Goal: Transaction & Acquisition: Purchase product/service

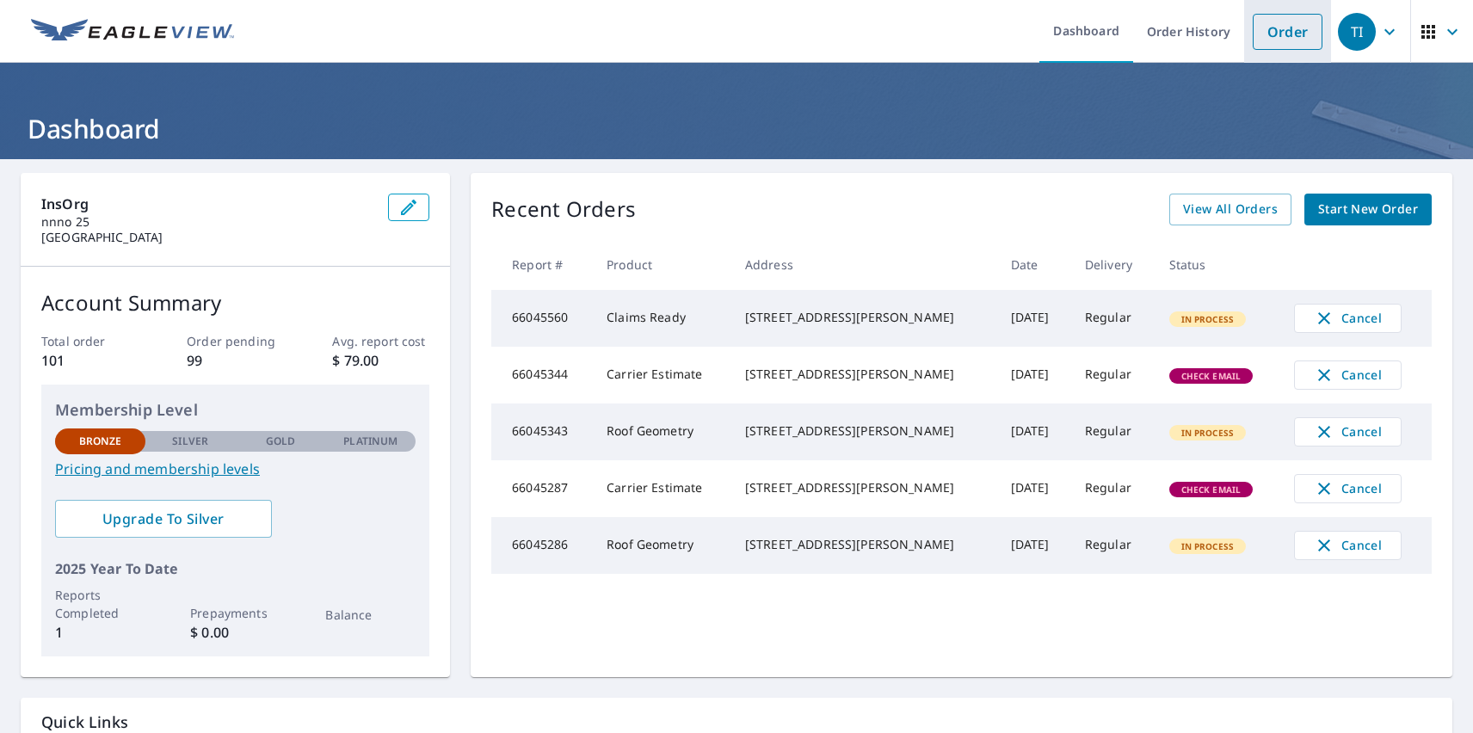
click at [1274, 31] on link "Order" at bounding box center [1288, 32] width 70 height 36
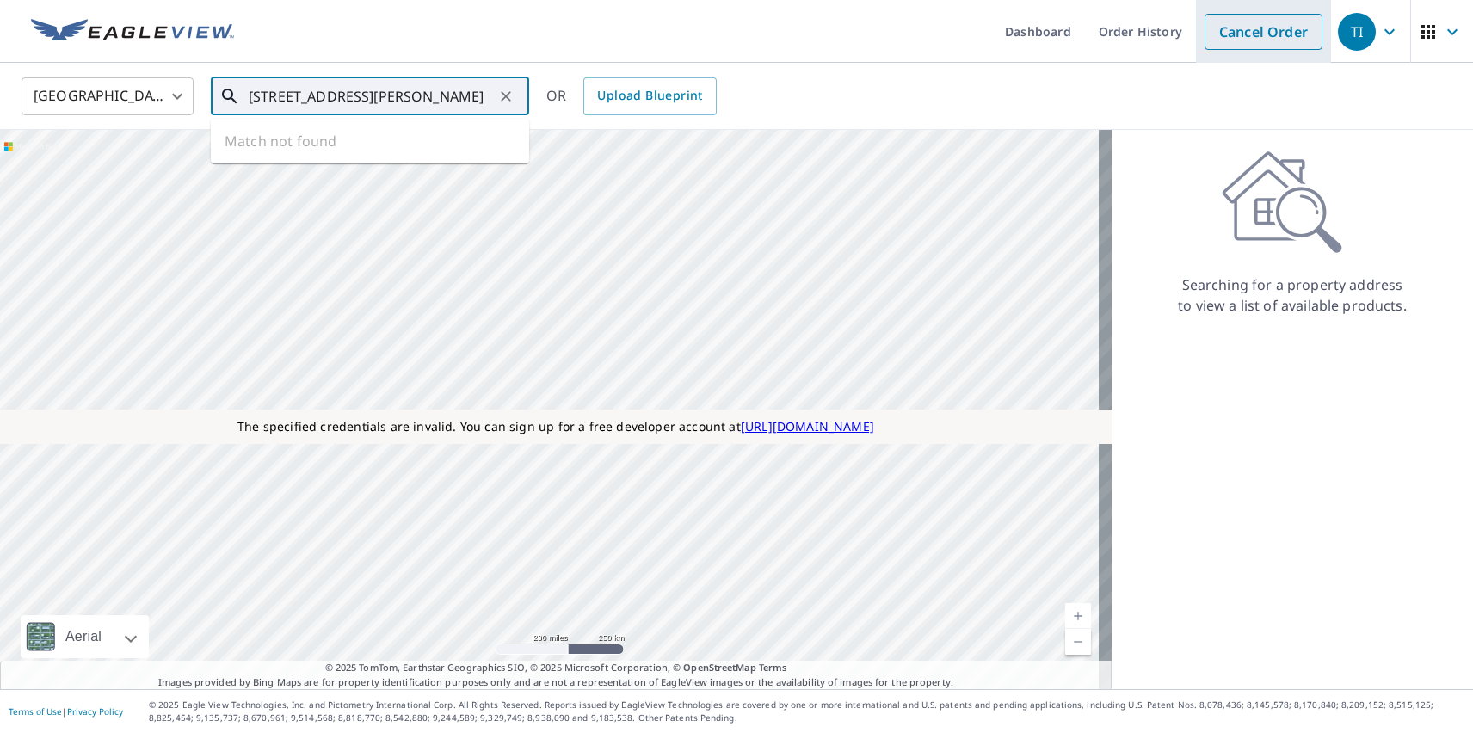
type input "[STREET_ADDRESS][PERSON_NAME]"
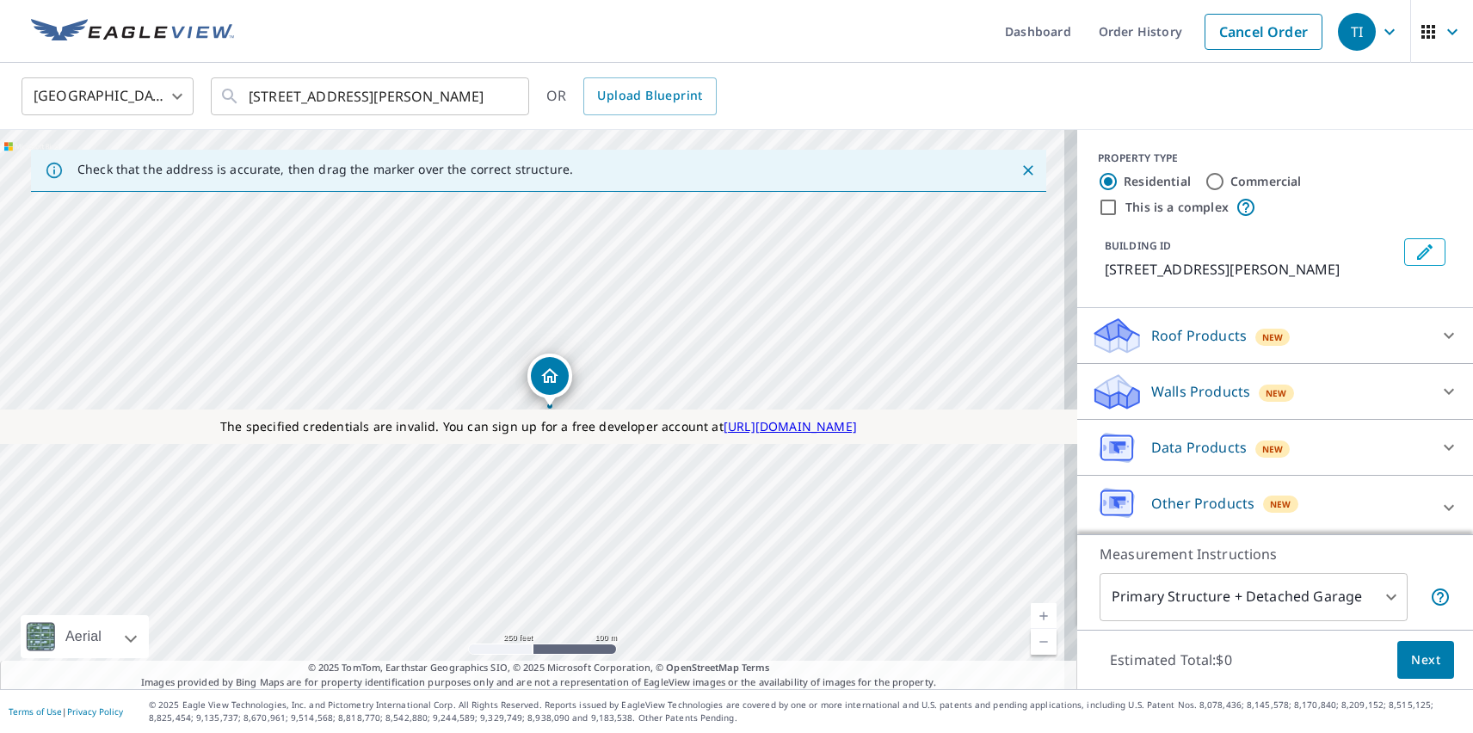
click at [1344, 31] on div "TI" at bounding box center [1357, 32] width 38 height 38
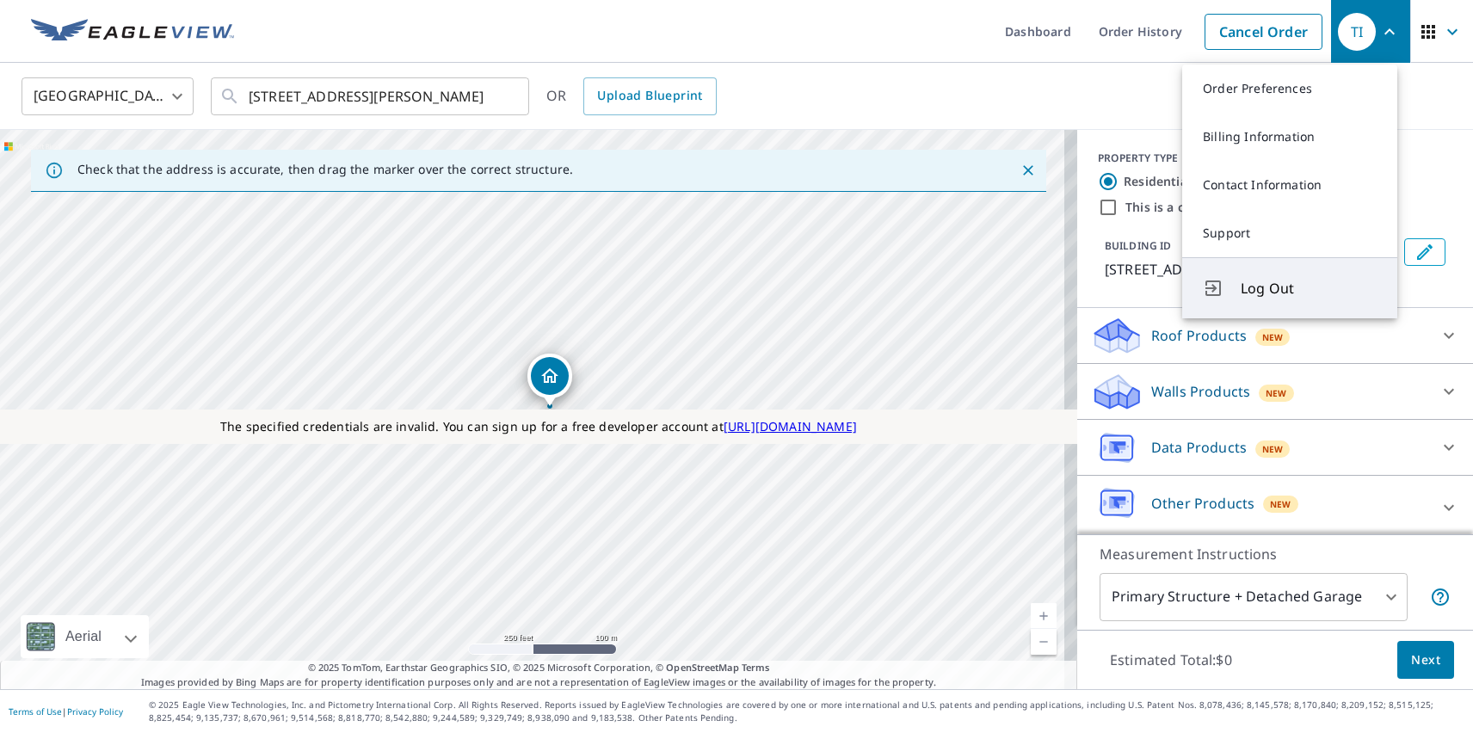
click at [1308, 288] on span "Log Out" at bounding box center [1309, 288] width 136 height 21
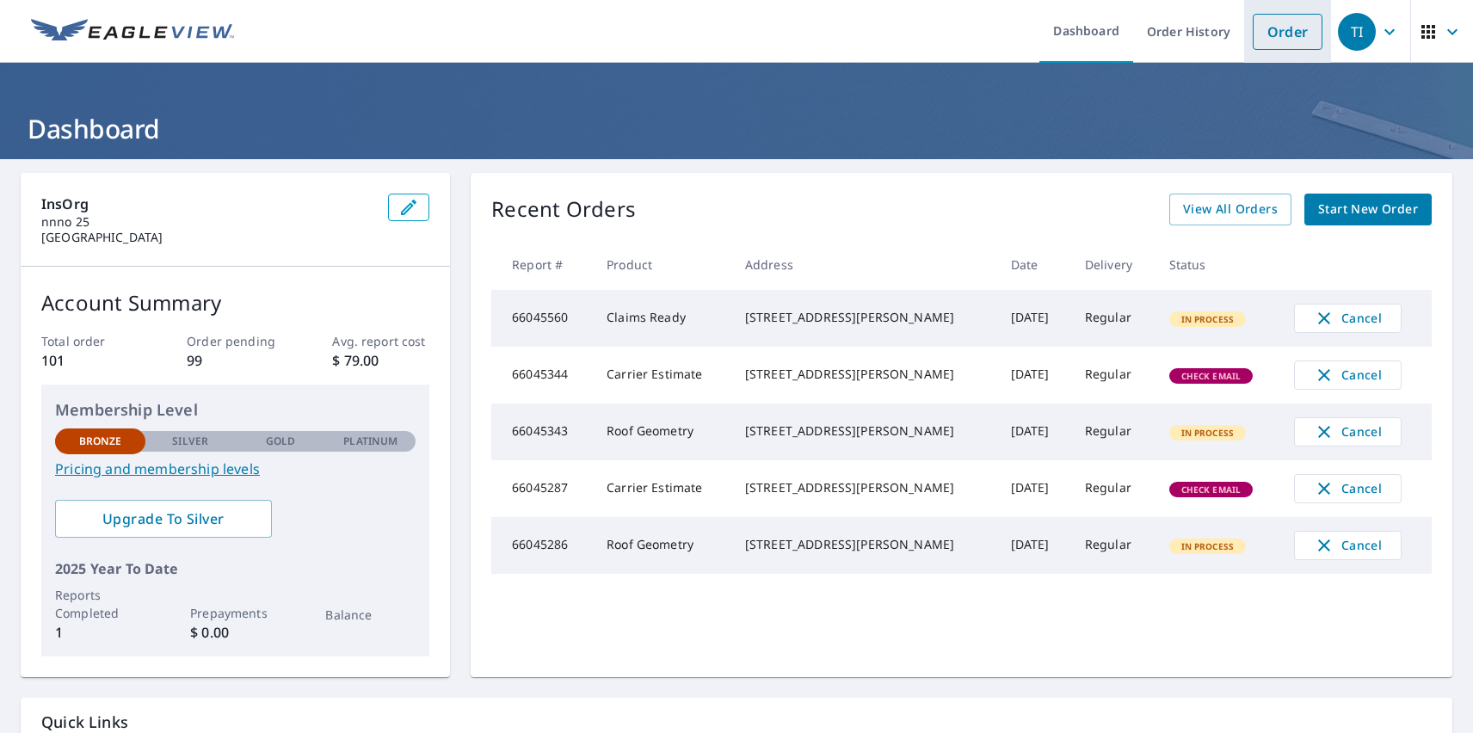
click at [1274, 31] on link "Order" at bounding box center [1288, 32] width 70 height 36
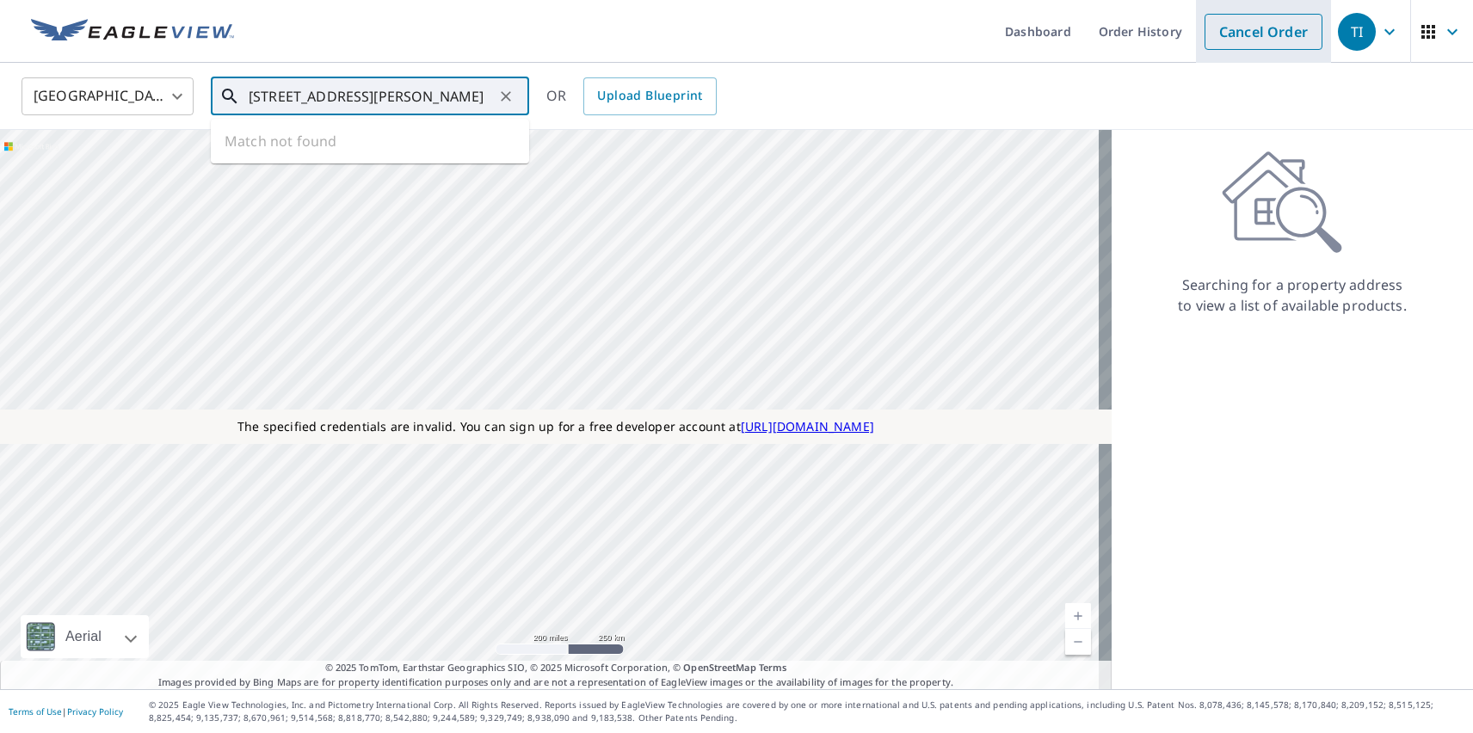
type input "[STREET_ADDRESS][PERSON_NAME]"
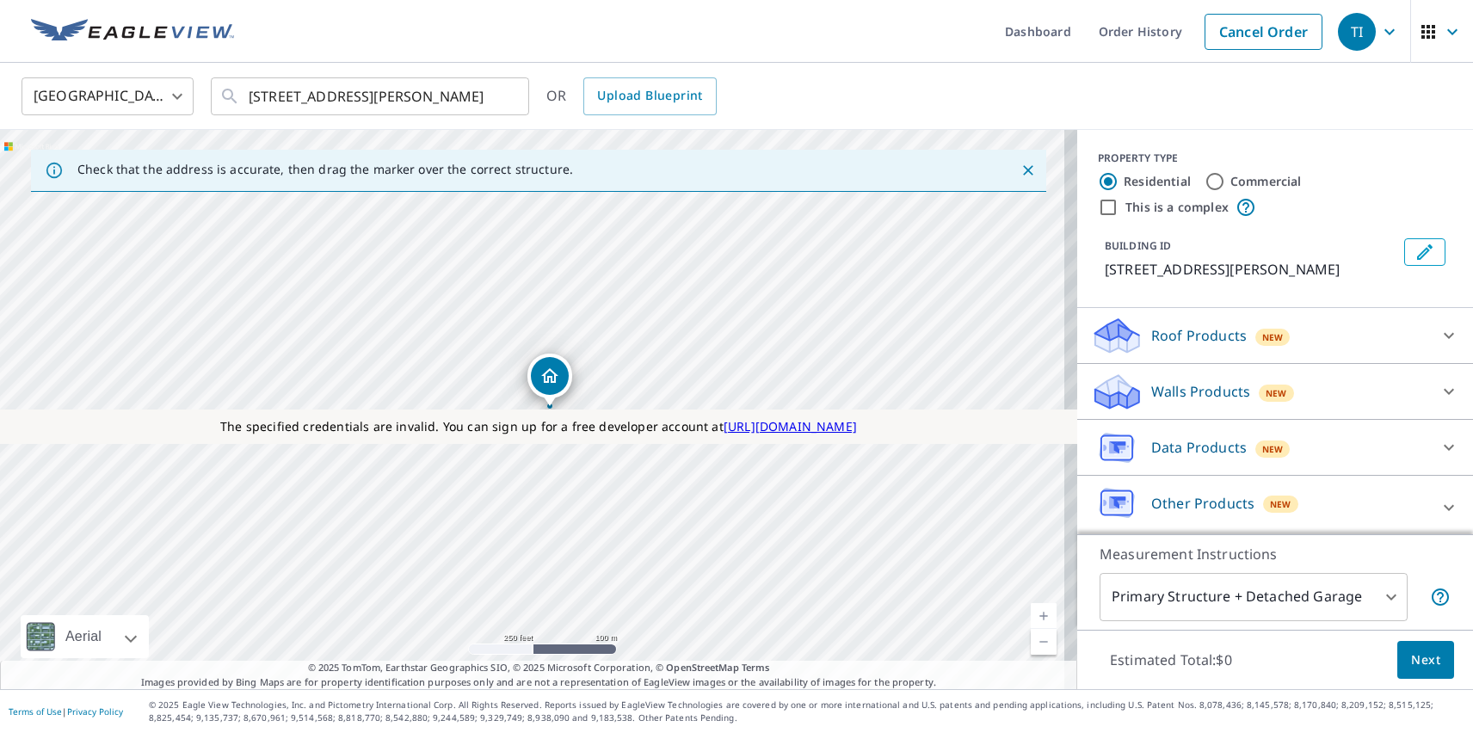
click at [1344, 31] on div "TI" at bounding box center [1357, 32] width 38 height 38
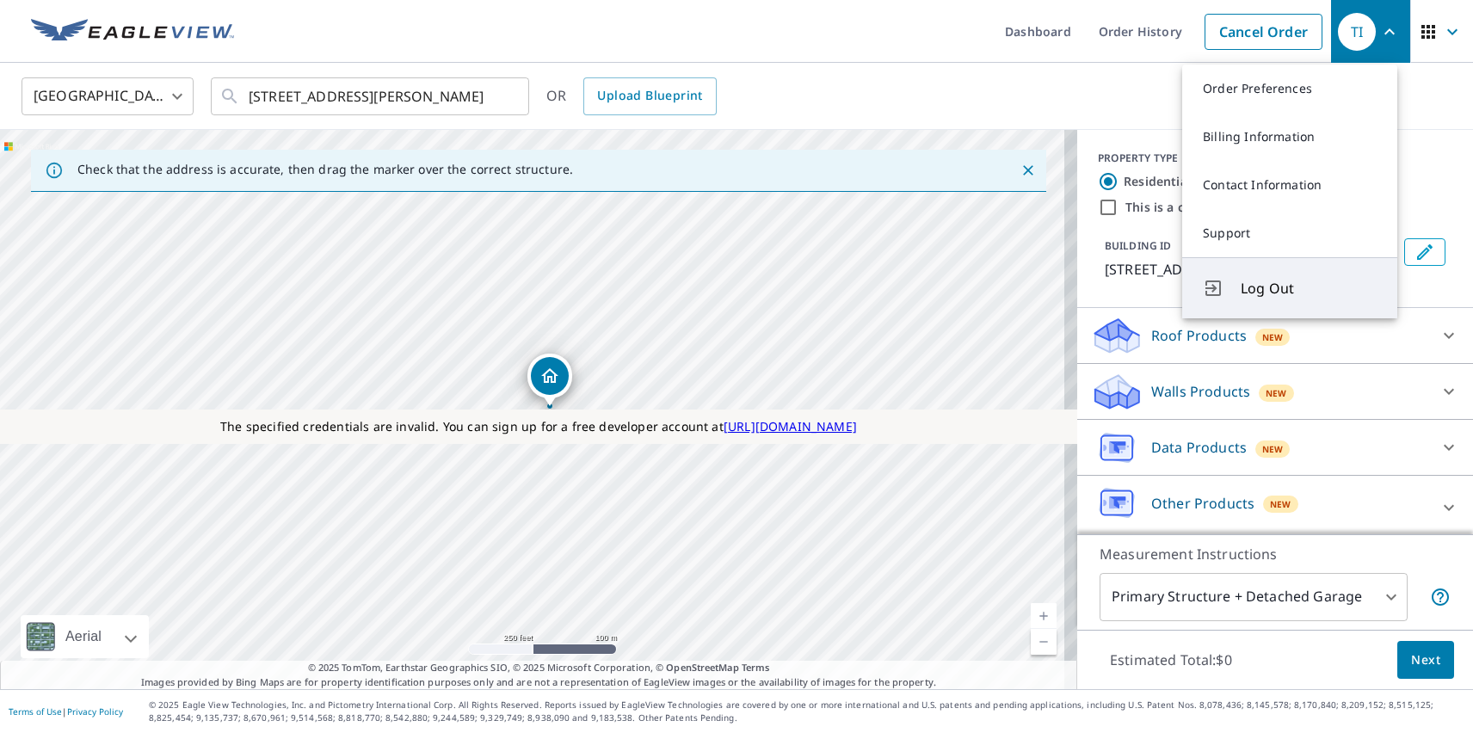
click at [1308, 288] on span "Log Out" at bounding box center [1309, 288] width 136 height 21
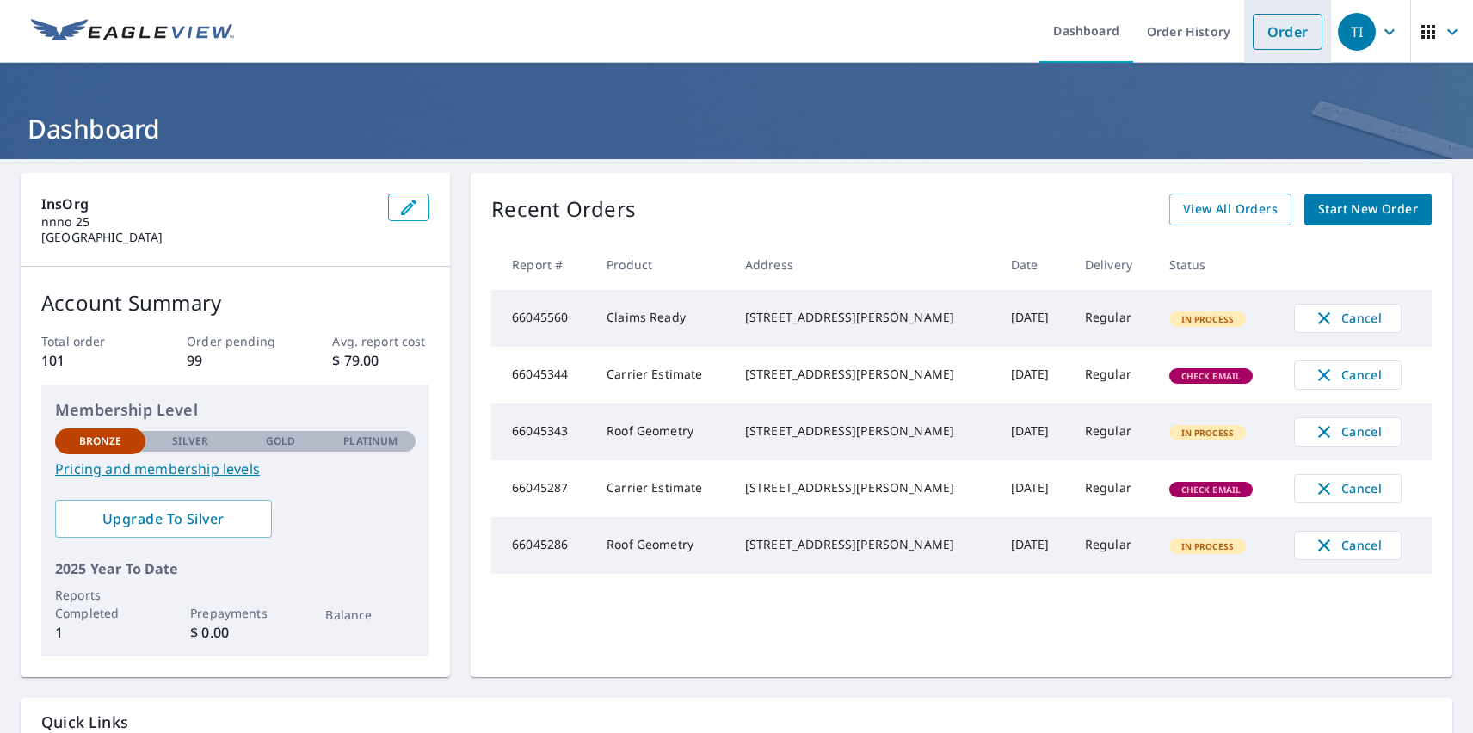
click at [1274, 31] on link "Order" at bounding box center [1288, 32] width 70 height 36
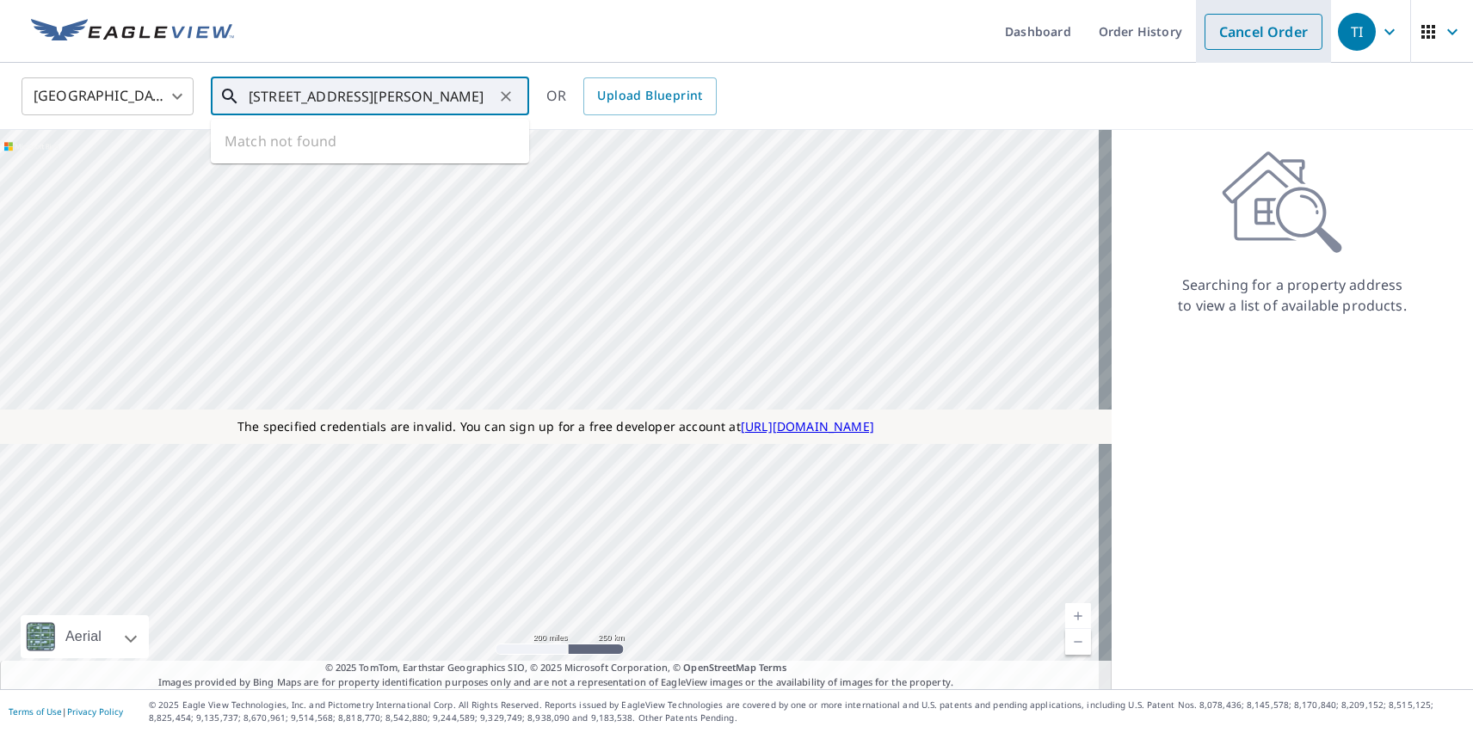
type input "[STREET_ADDRESS][PERSON_NAME]"
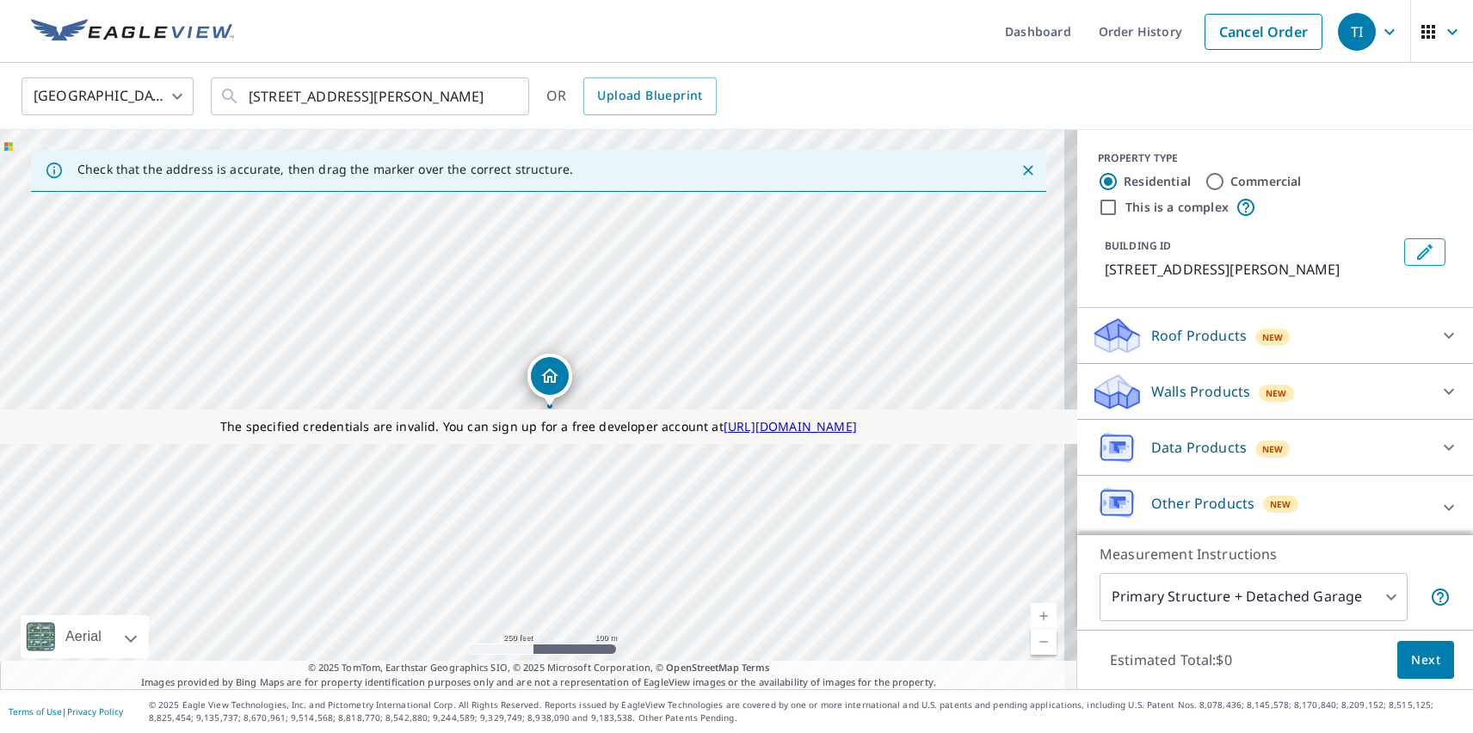
click at [1344, 31] on div "TI" at bounding box center [1357, 32] width 38 height 38
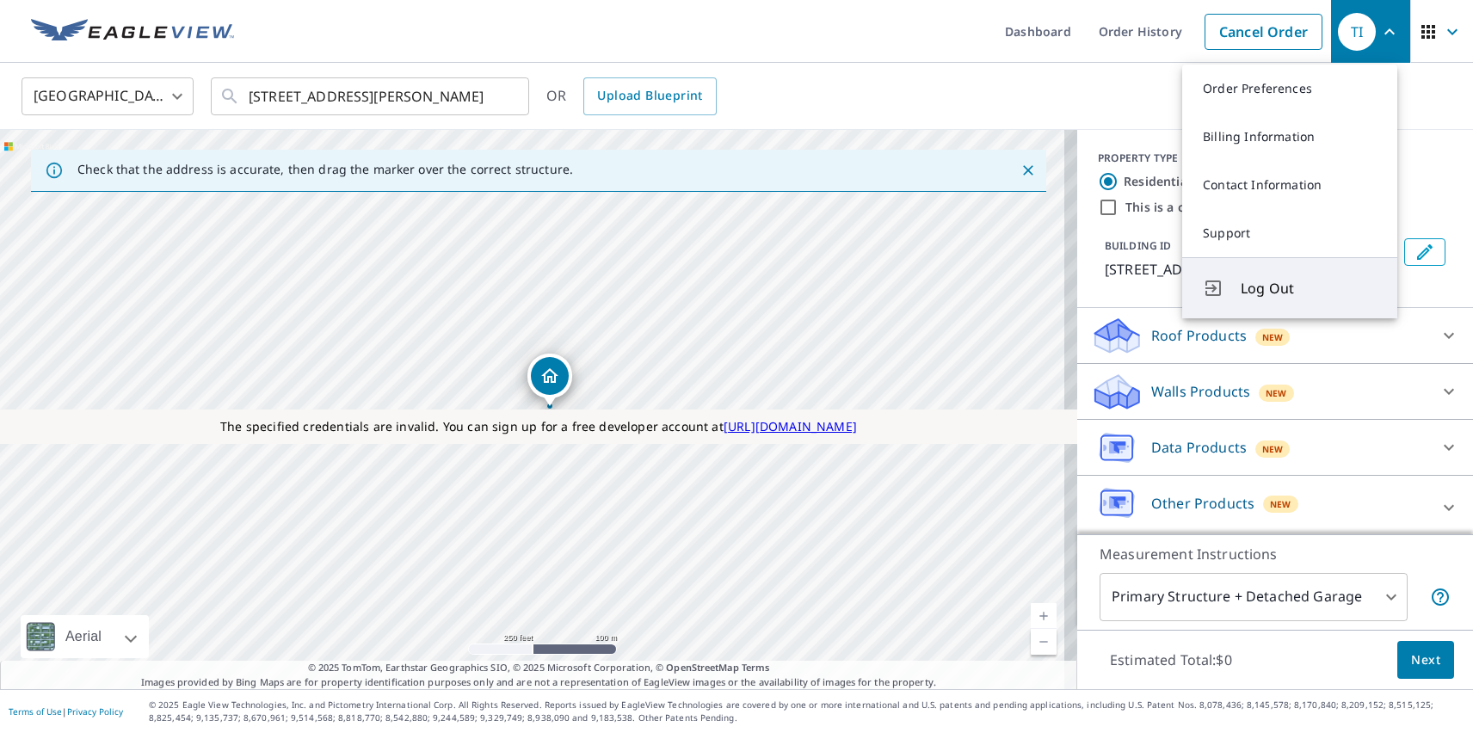
click at [1308, 288] on span "Log Out" at bounding box center [1309, 288] width 136 height 21
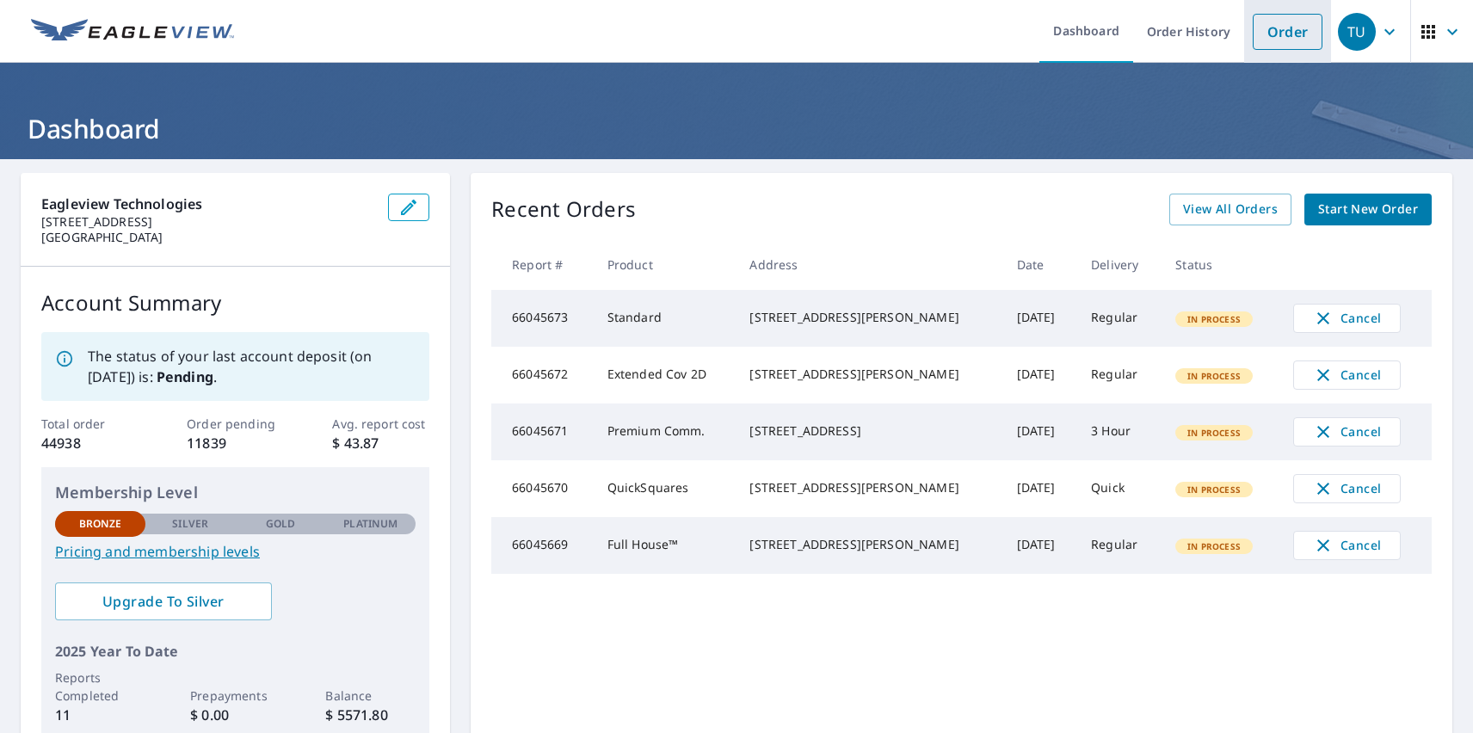
click at [1274, 31] on link "Order" at bounding box center [1288, 32] width 70 height 36
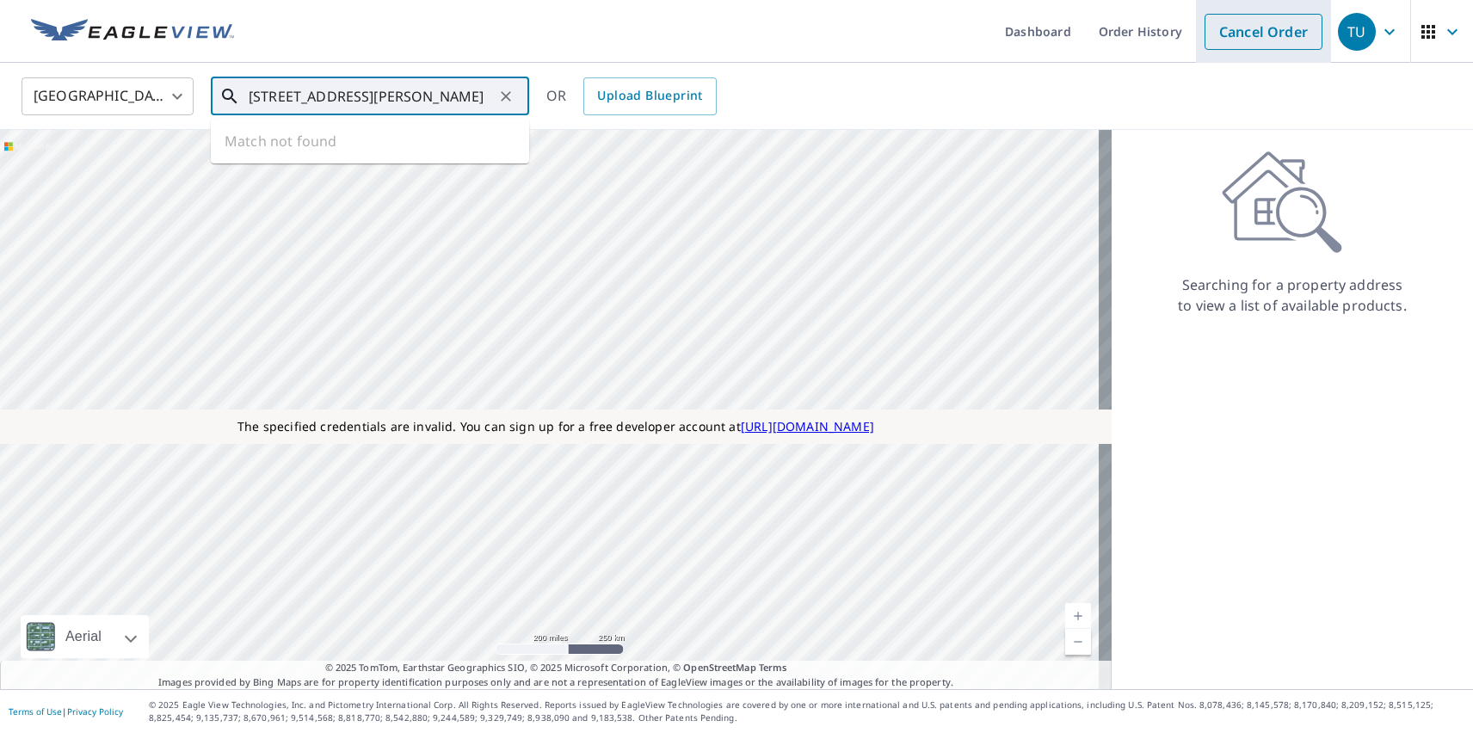
type input "[STREET_ADDRESS][PERSON_NAME]"
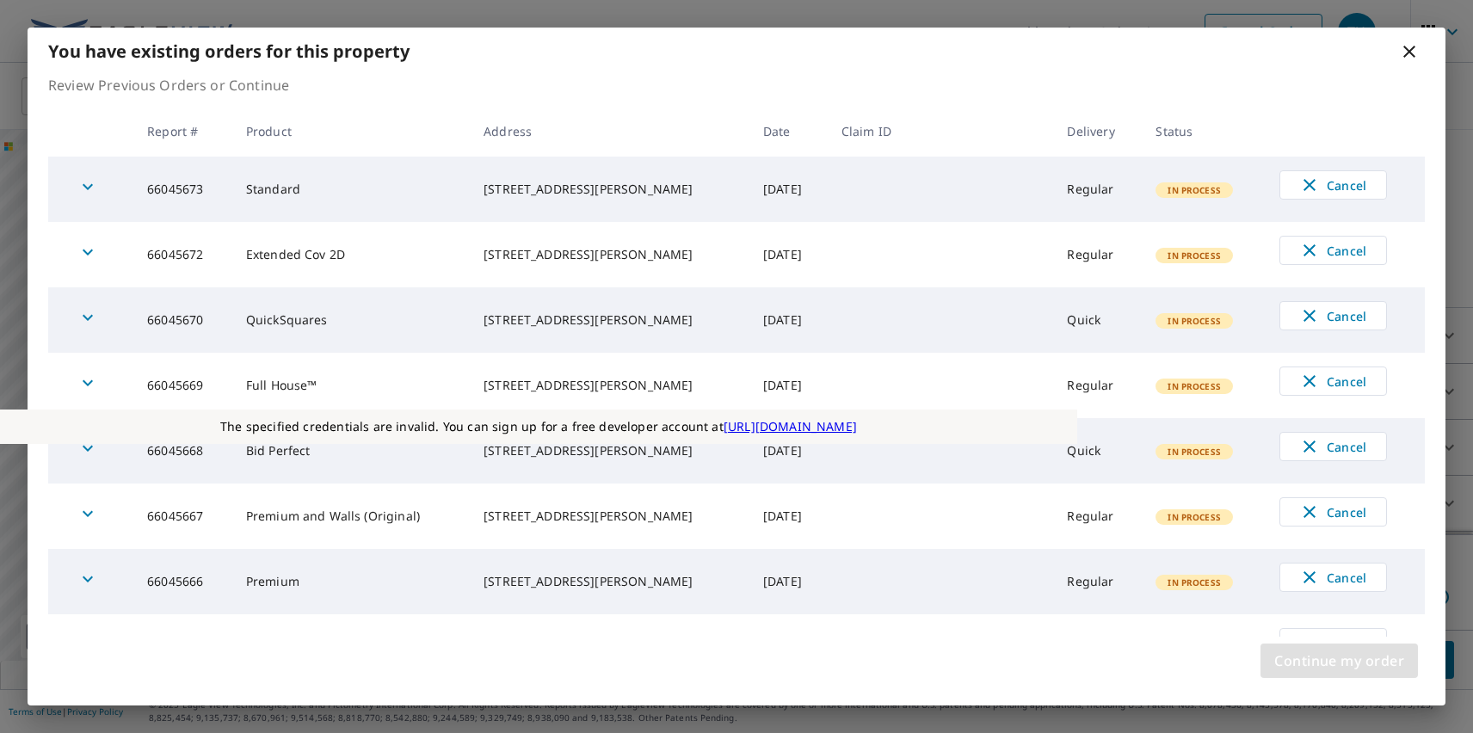
click at [1339, 661] on span "Continue my order" at bounding box center [1339, 661] width 130 height 24
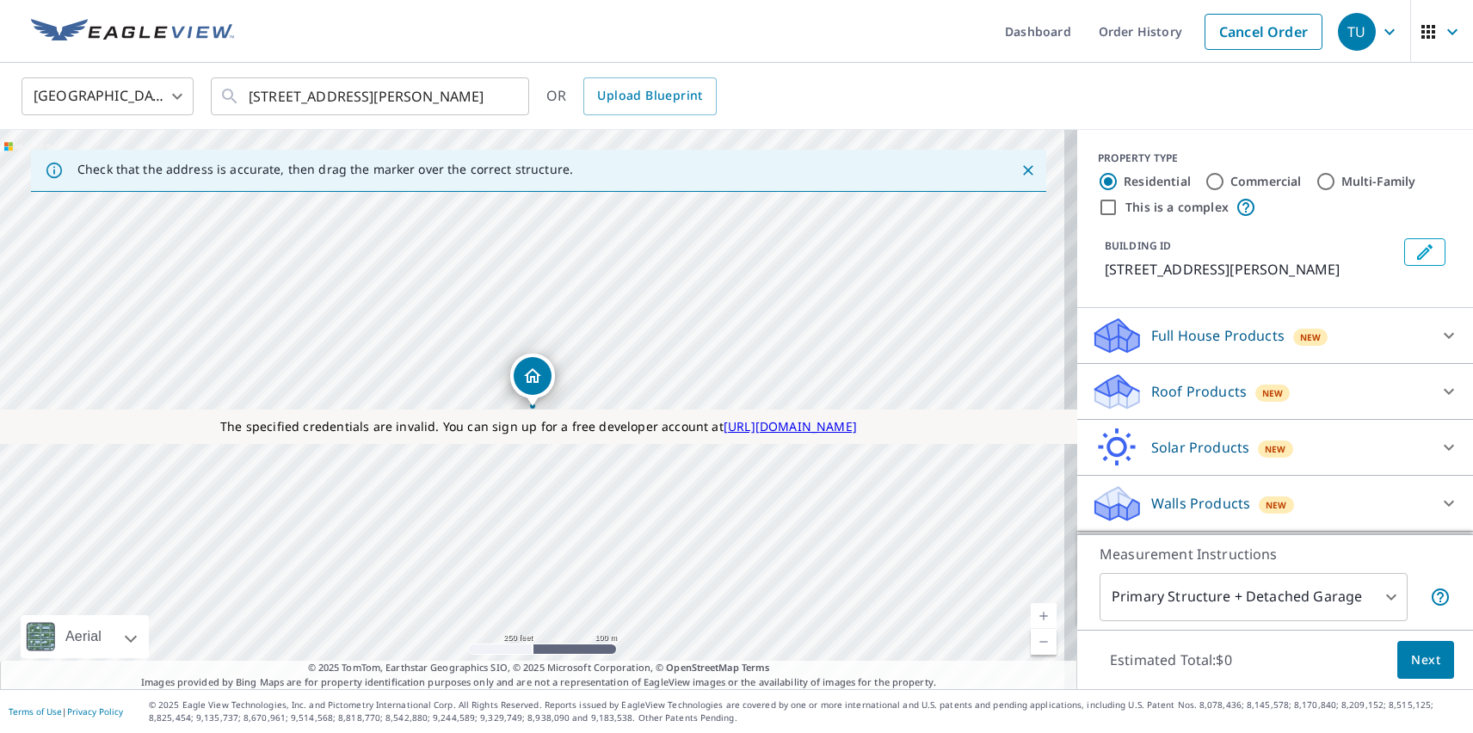
click at [1184, 391] on p "Roof Products" at bounding box center [1198, 391] width 95 height 21
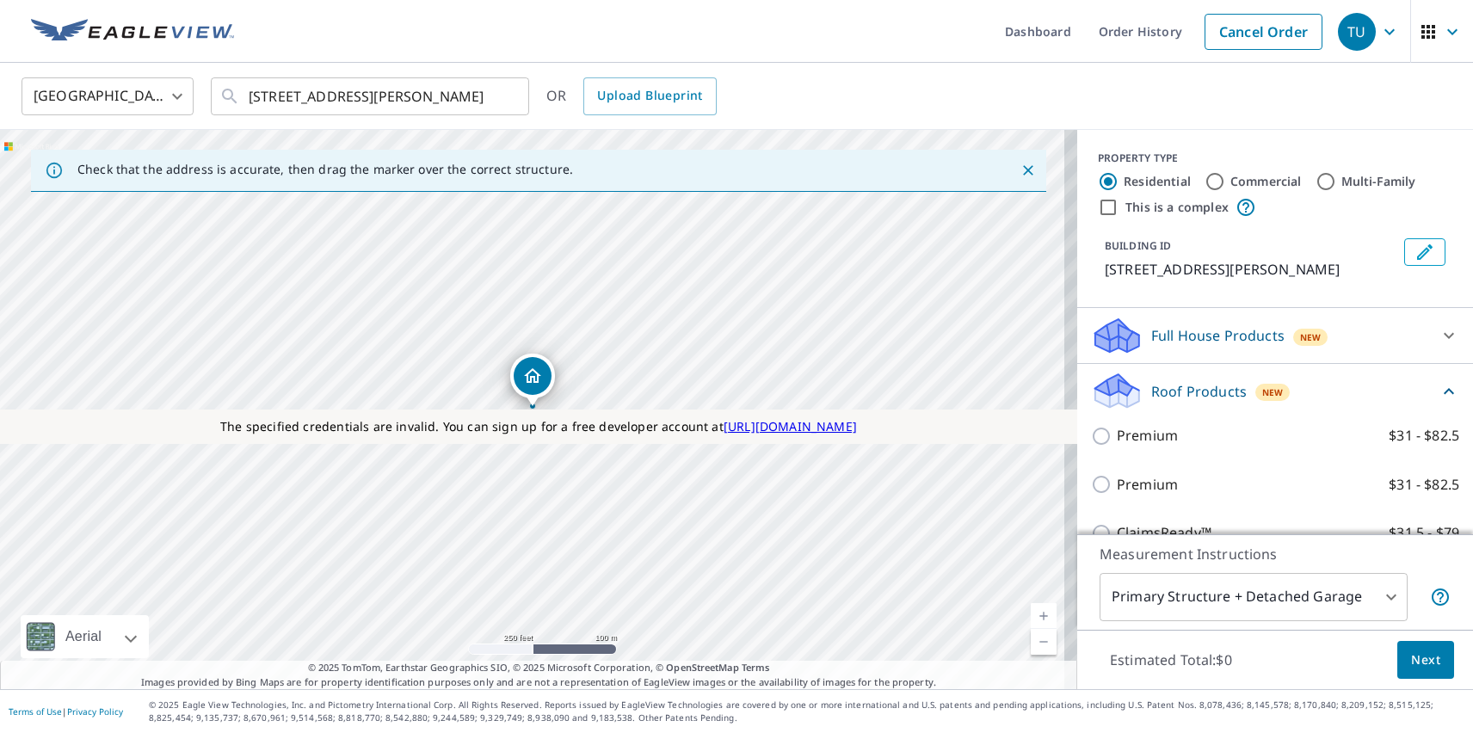
click at [1133, 484] on p "Premium" at bounding box center [1147, 485] width 61 height 22
click at [1117, 484] on input "Premium $31 - $82.5" at bounding box center [1104, 484] width 26 height 21
checkbox input "true"
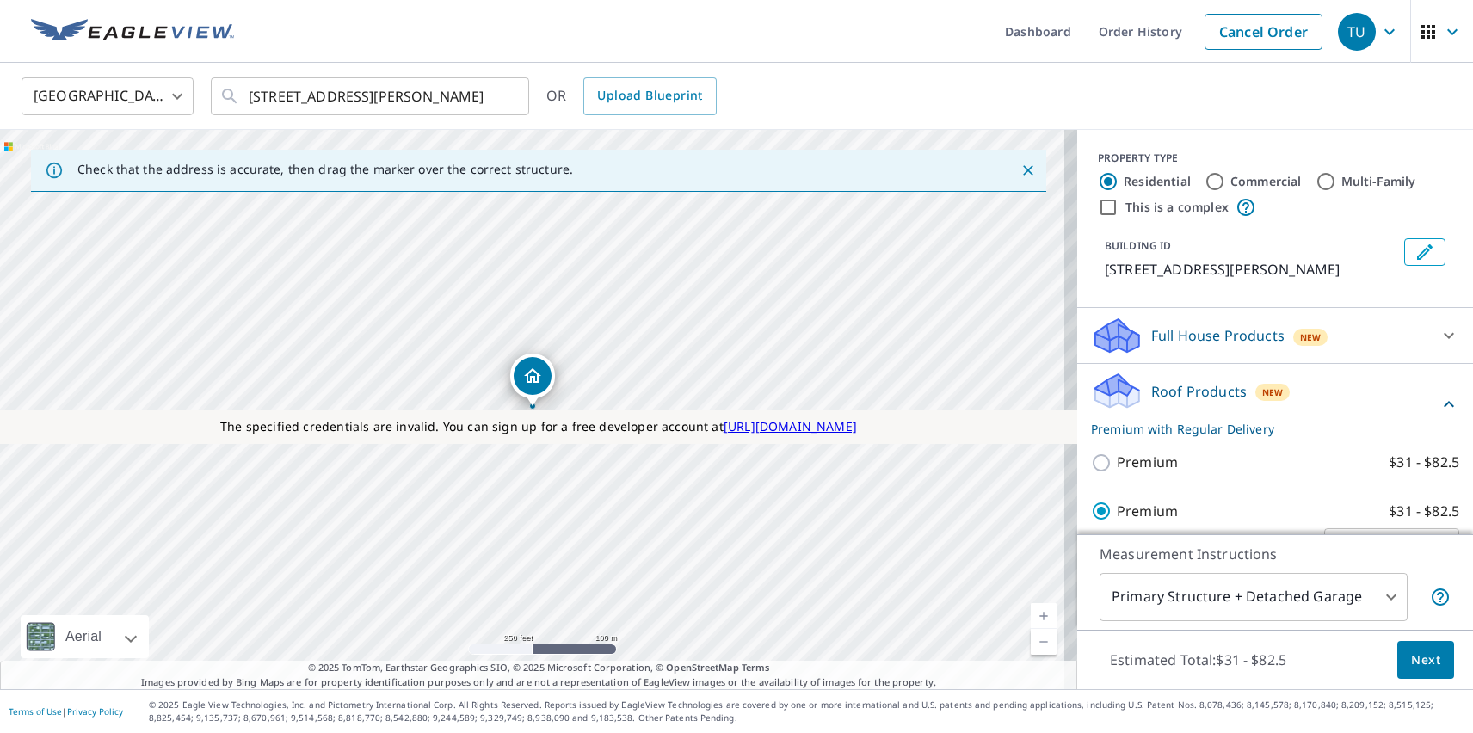
click at [1413, 659] on span "Next" at bounding box center [1425, 661] width 29 height 22
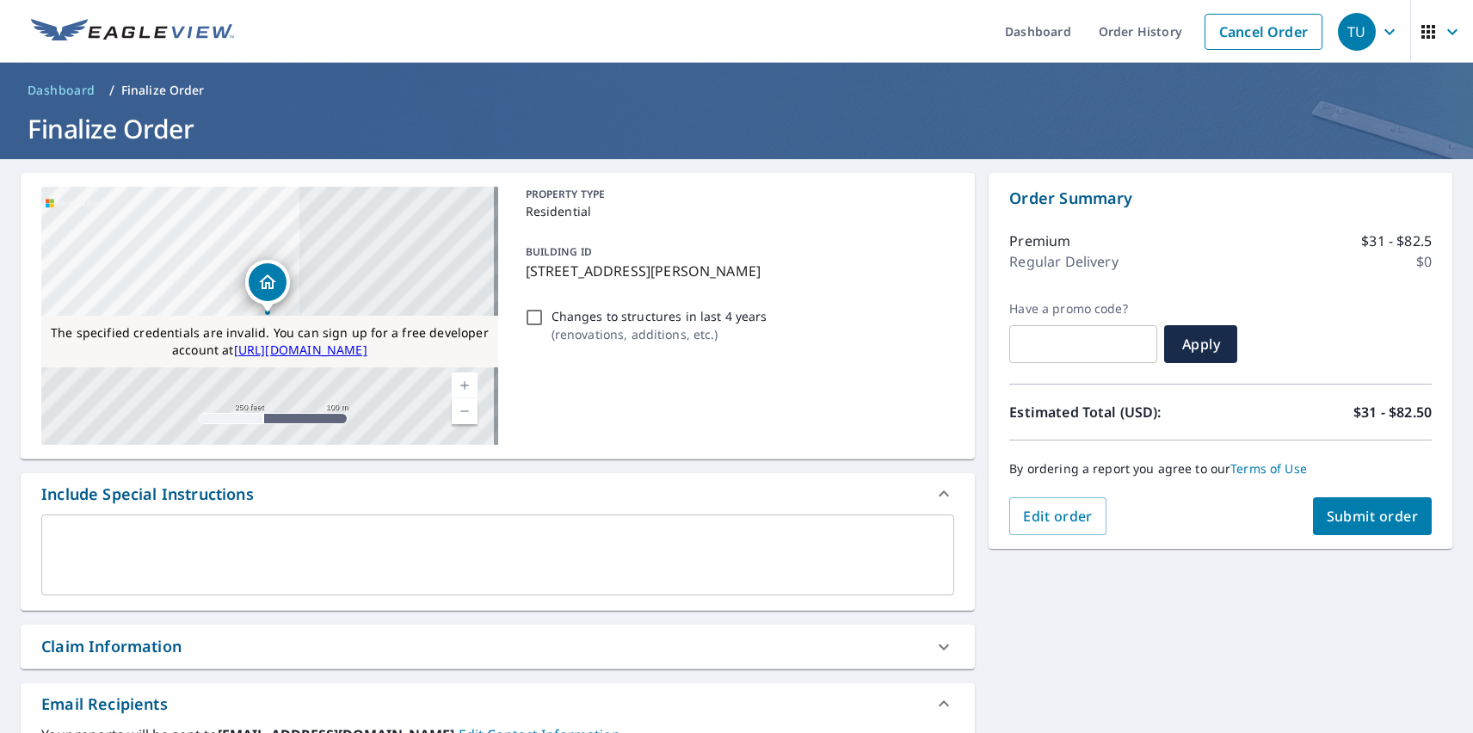
click at [111, 646] on div "Claim Information" at bounding box center [111, 646] width 140 height 23
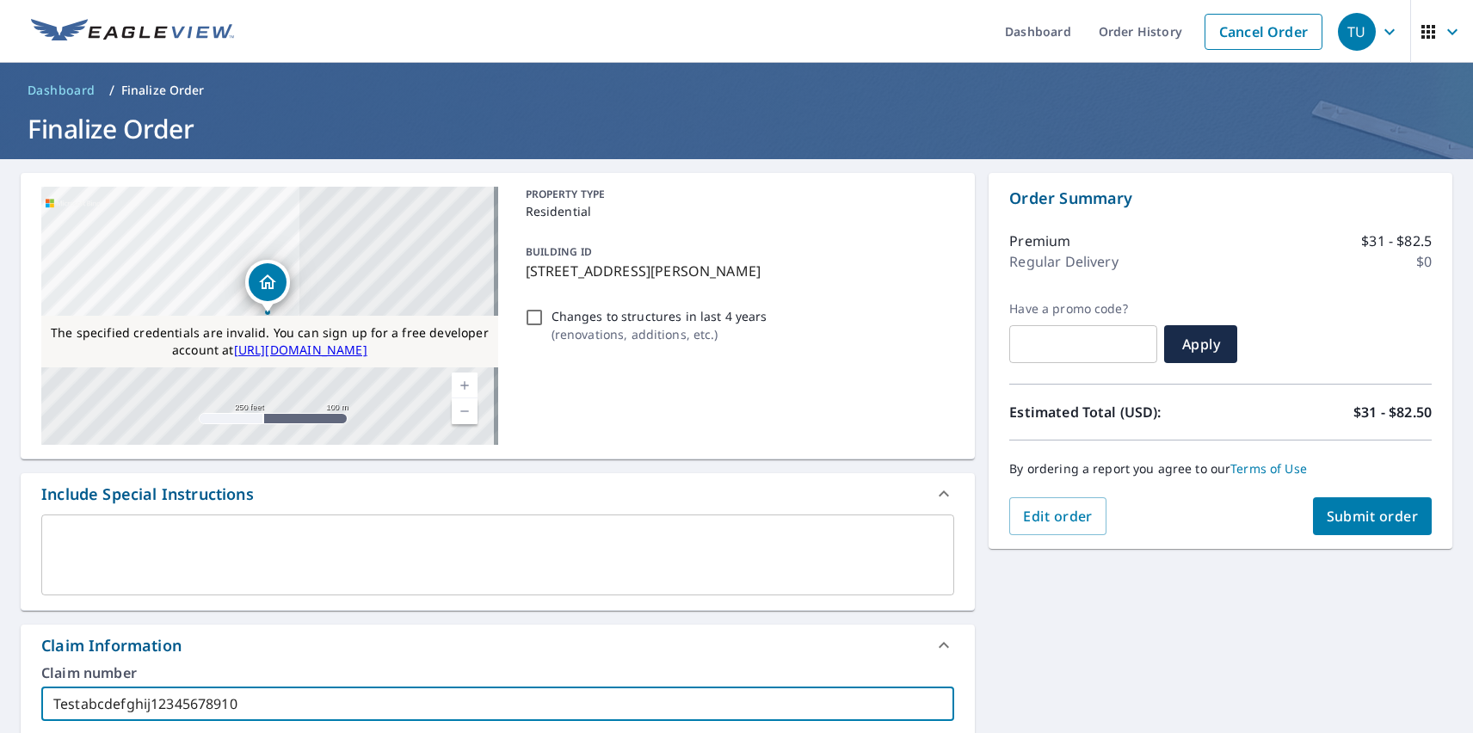
type input "Testabcdefghij12345678910"
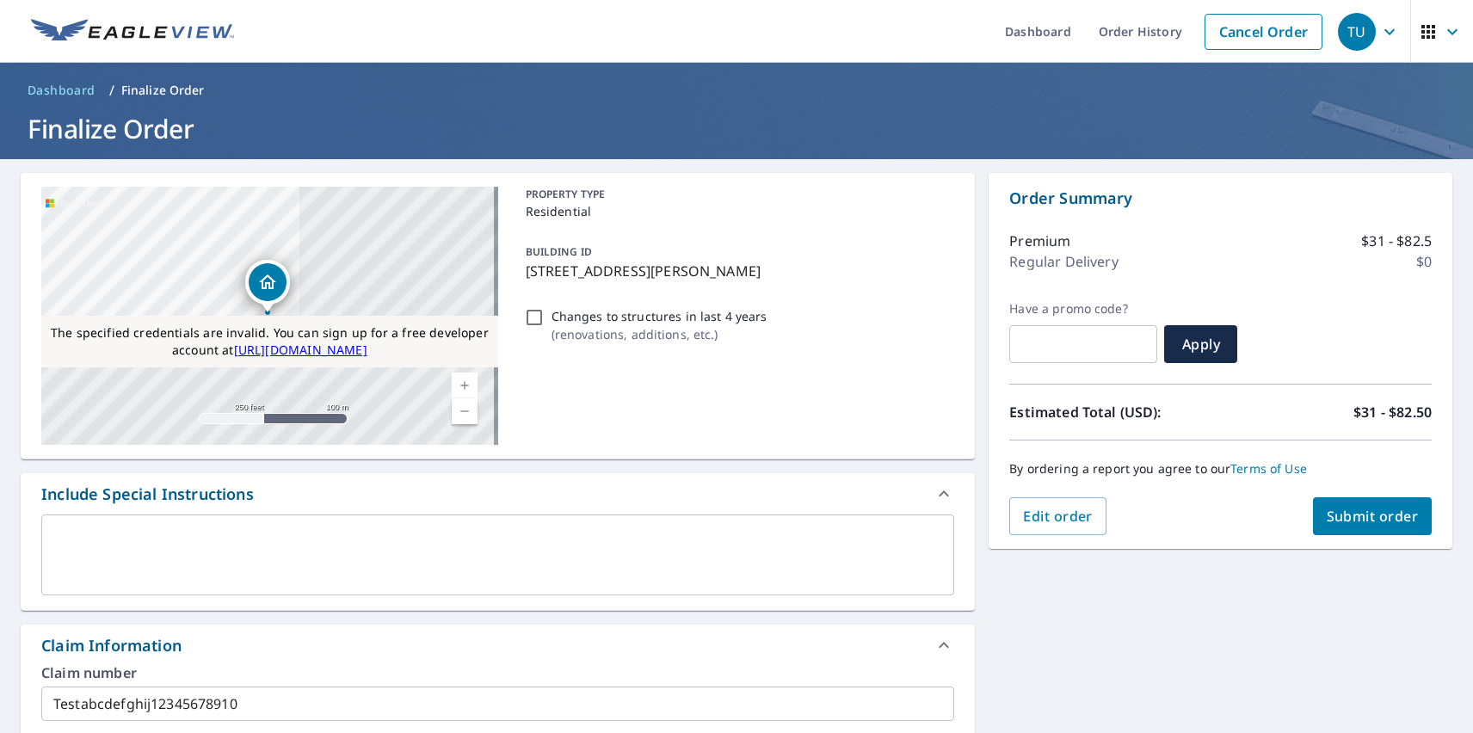
scroll to position [413, 0]
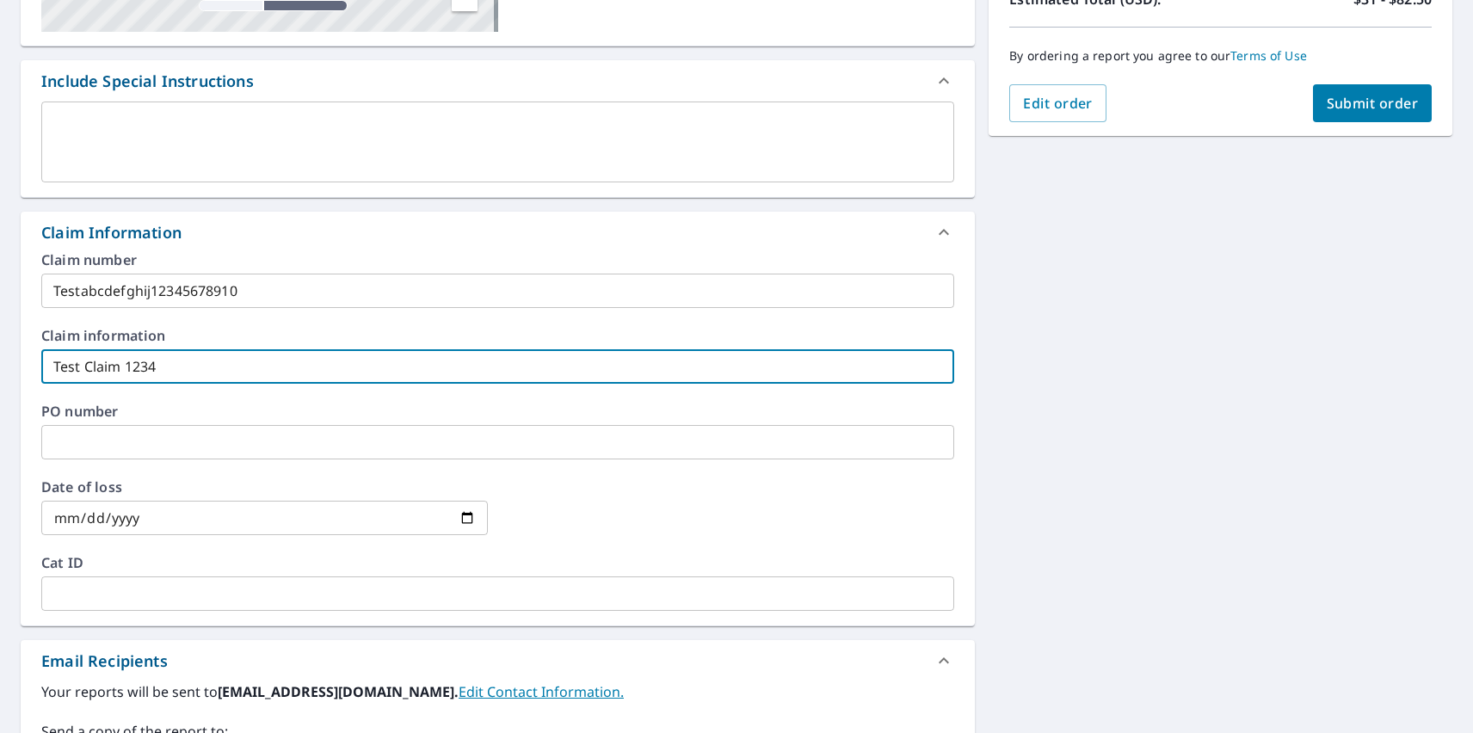
type input "Test Claim 1234"
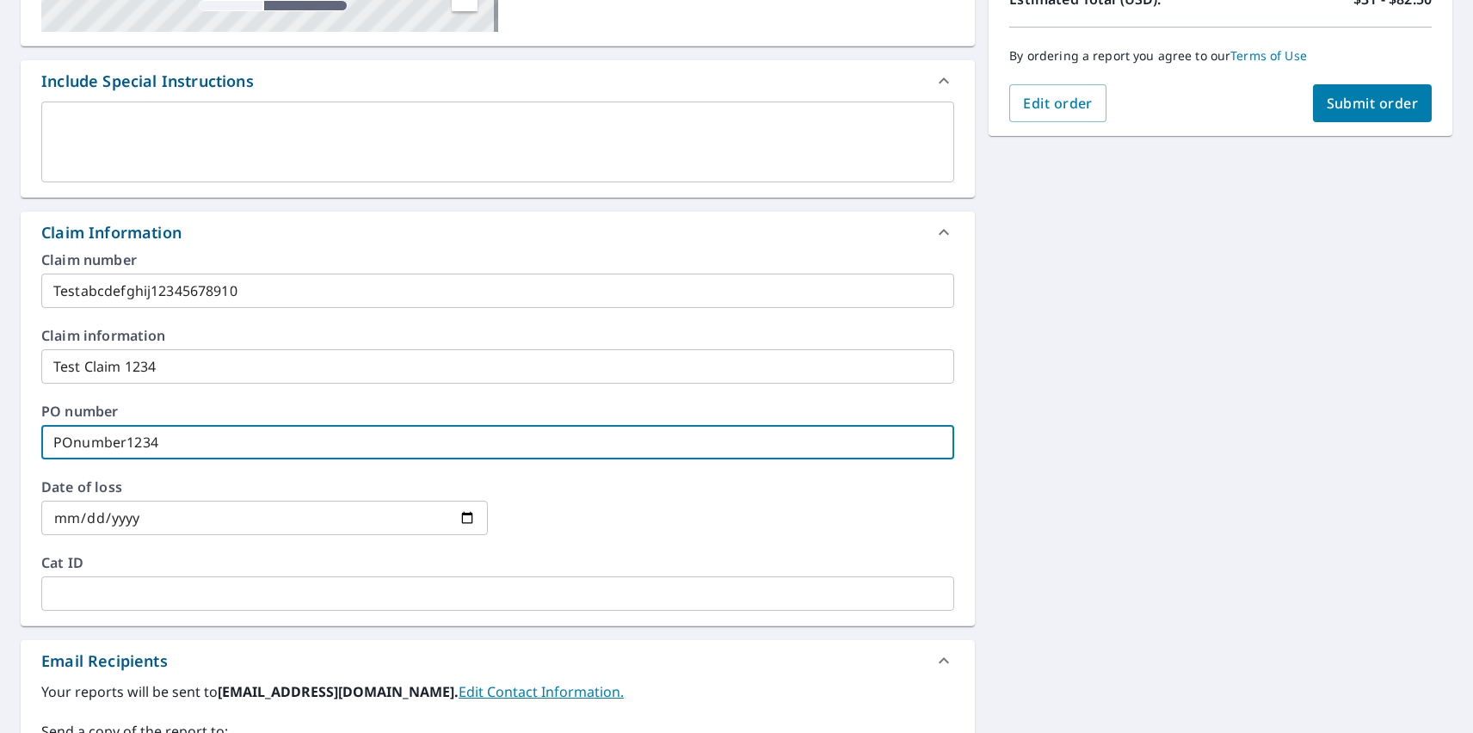
type input "POnumber1234"
type input "[DATE]"
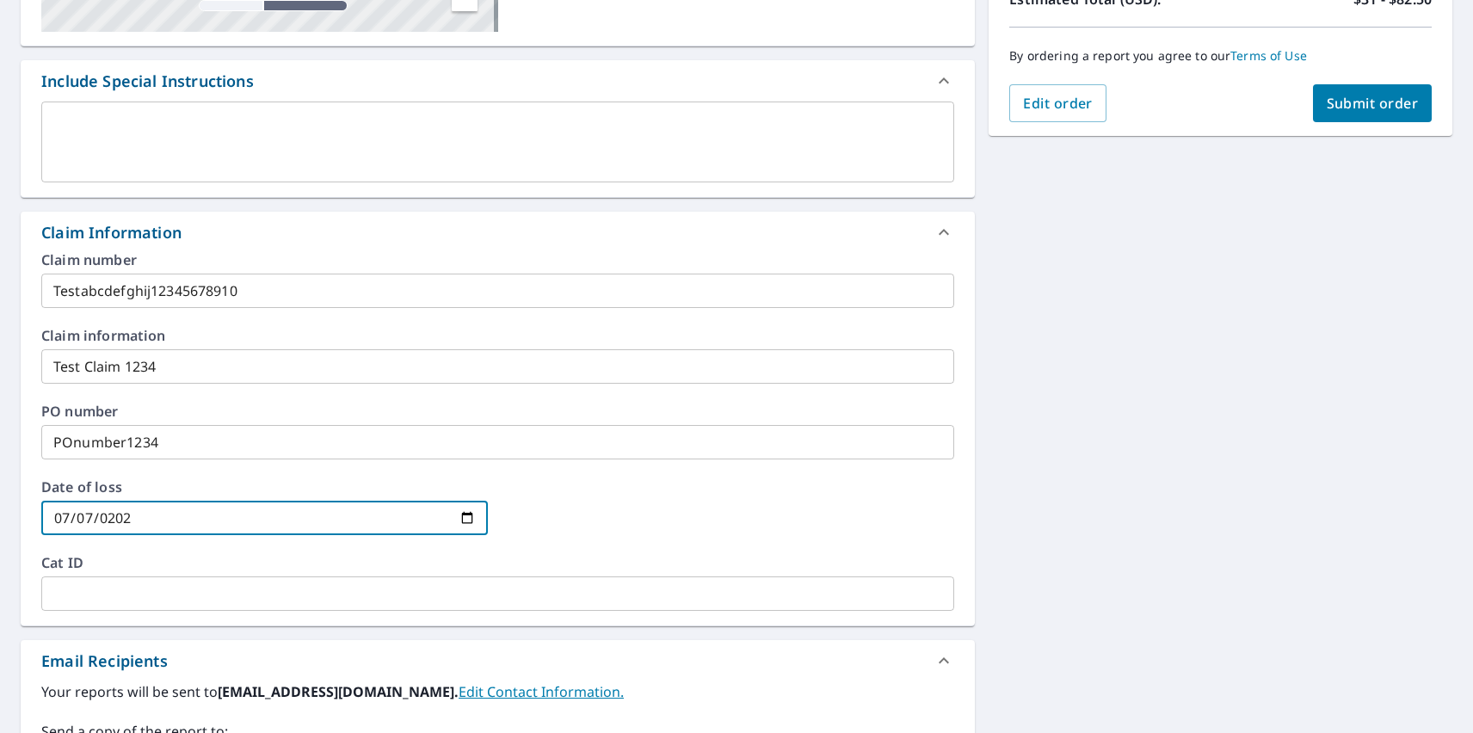
click at [1358, 103] on span "Submit order" at bounding box center [1373, 103] width 92 height 19
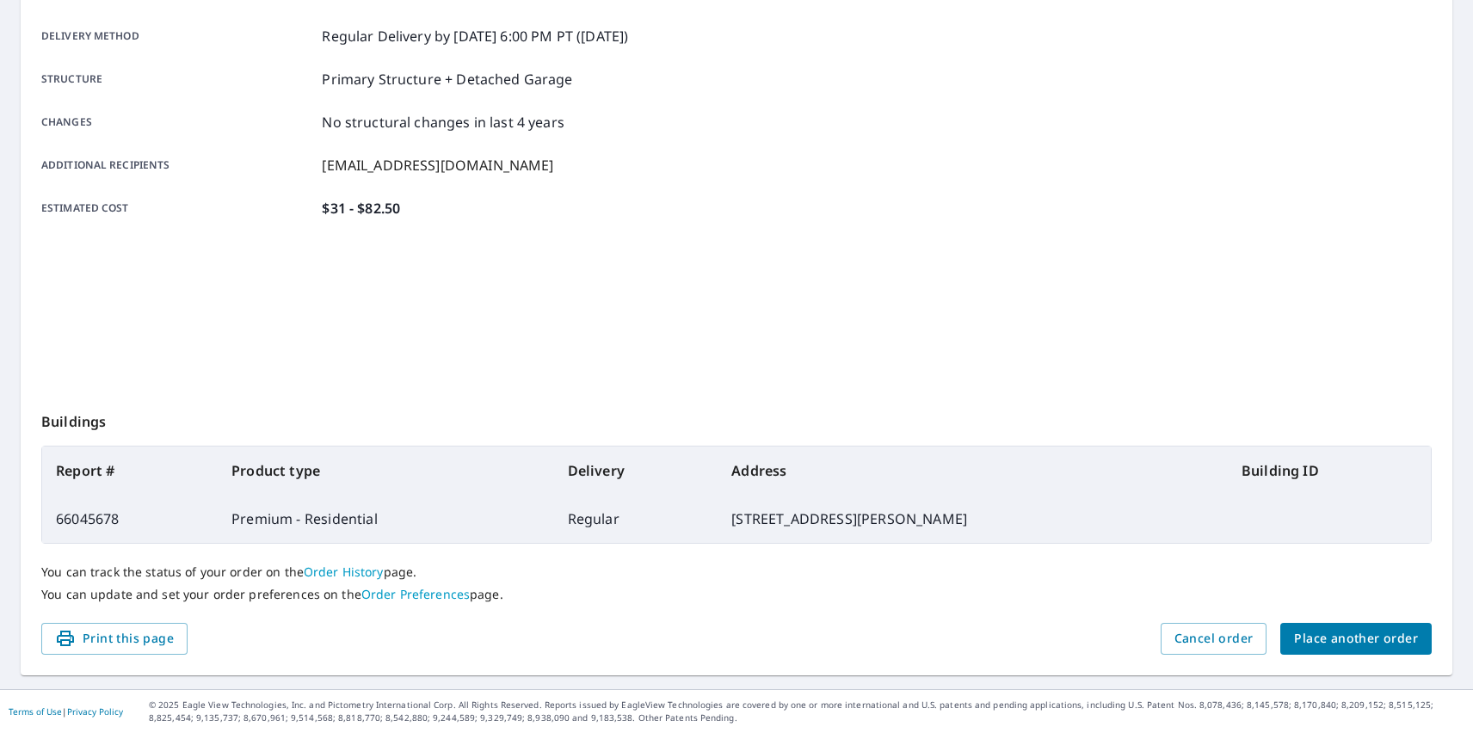
scroll to position [280, 0]
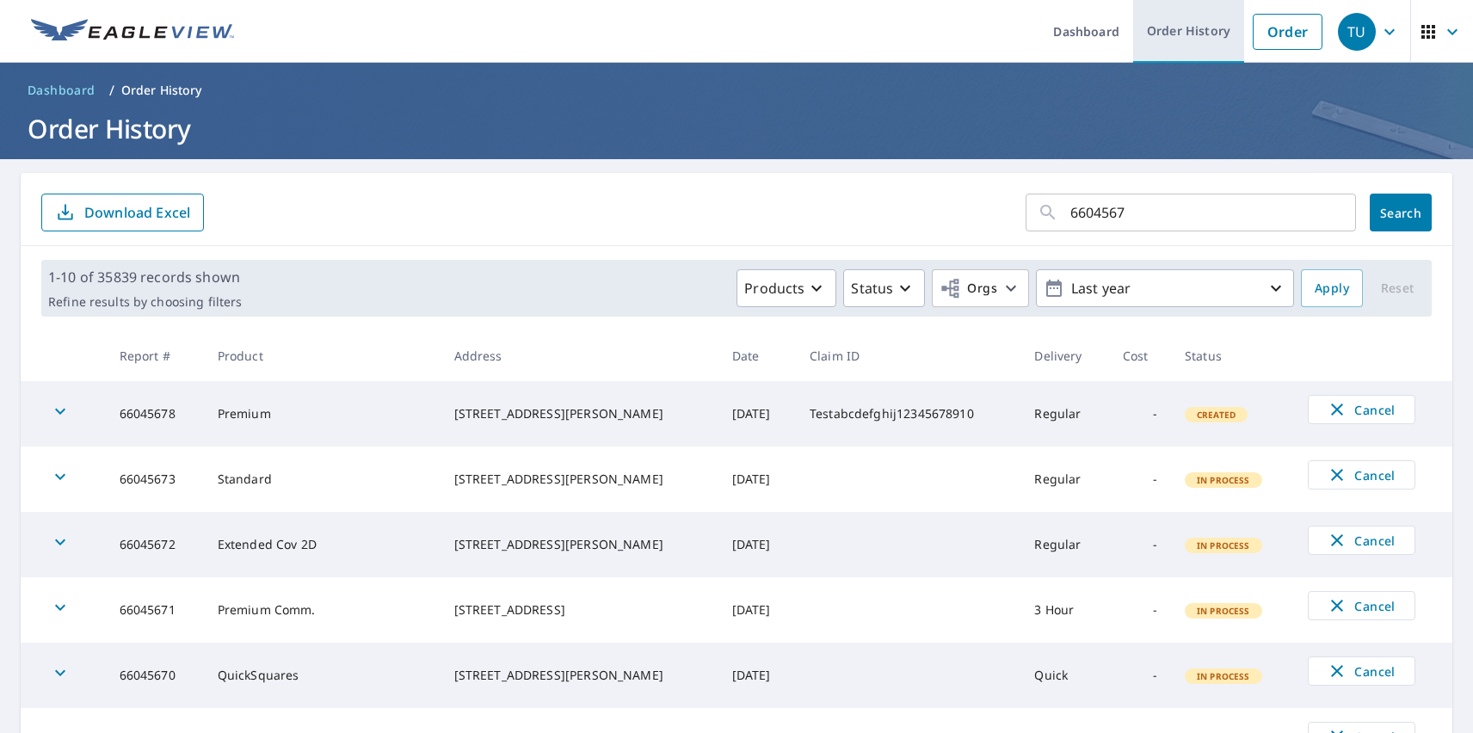
type input "66045678"
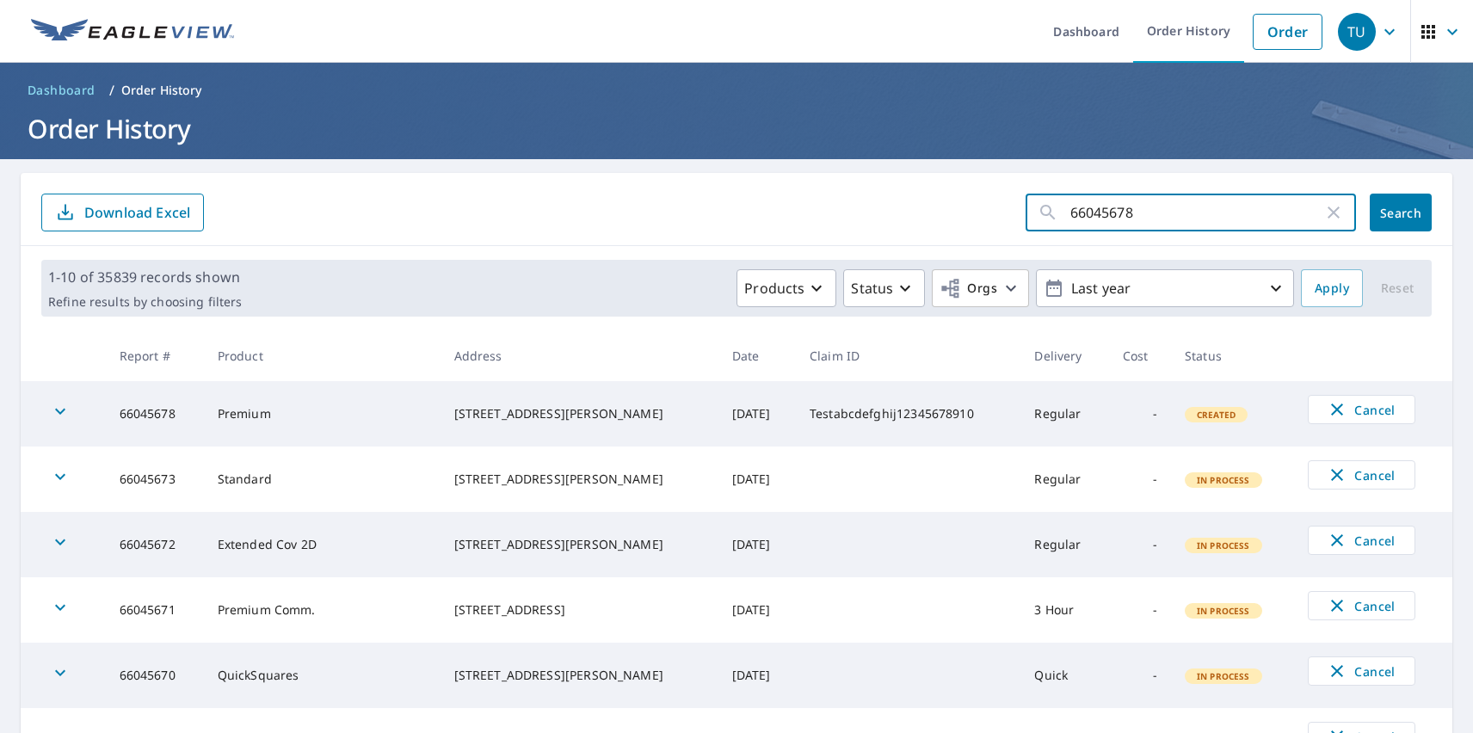
click at [1388, 212] on span "Search" at bounding box center [1400, 213] width 34 height 16
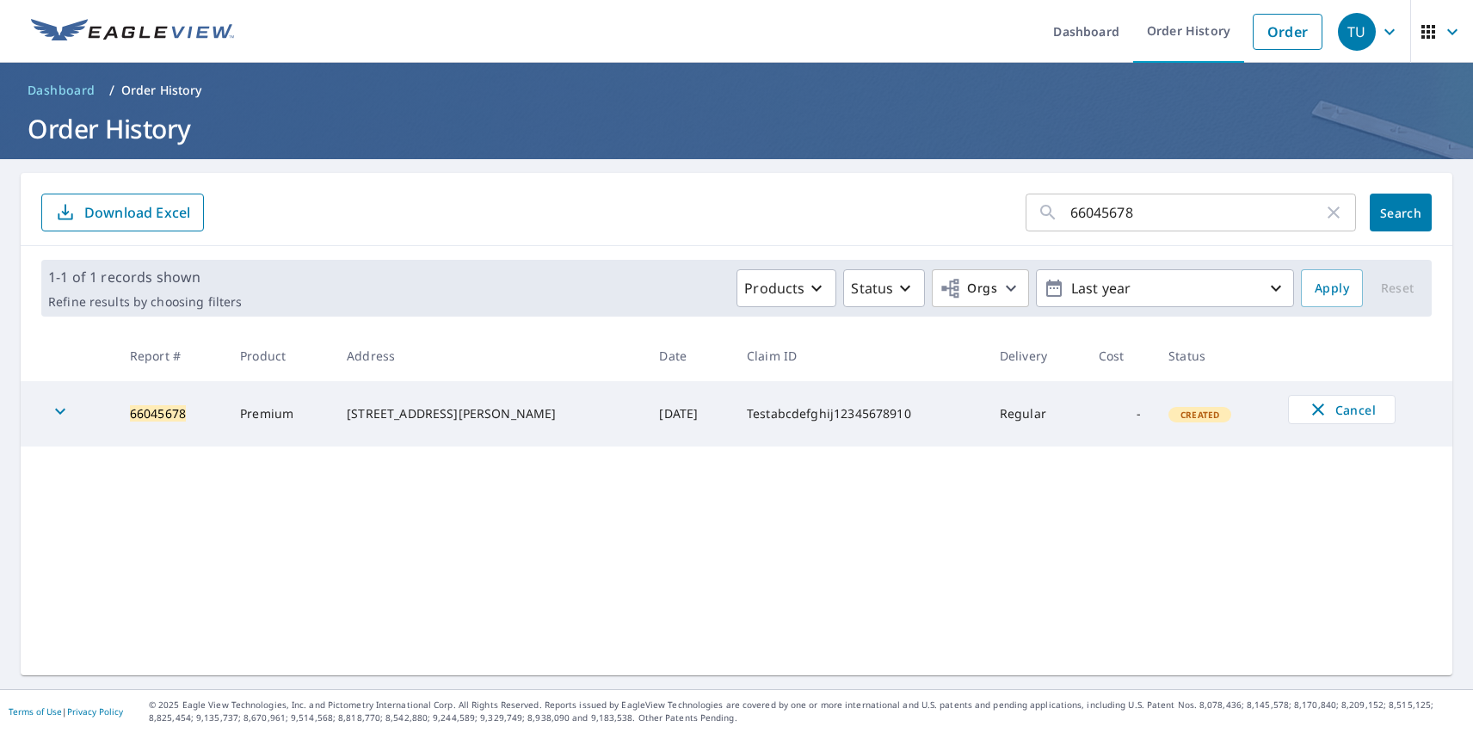
click at [60, 414] on icon "button" at bounding box center [60, 412] width 10 height 6
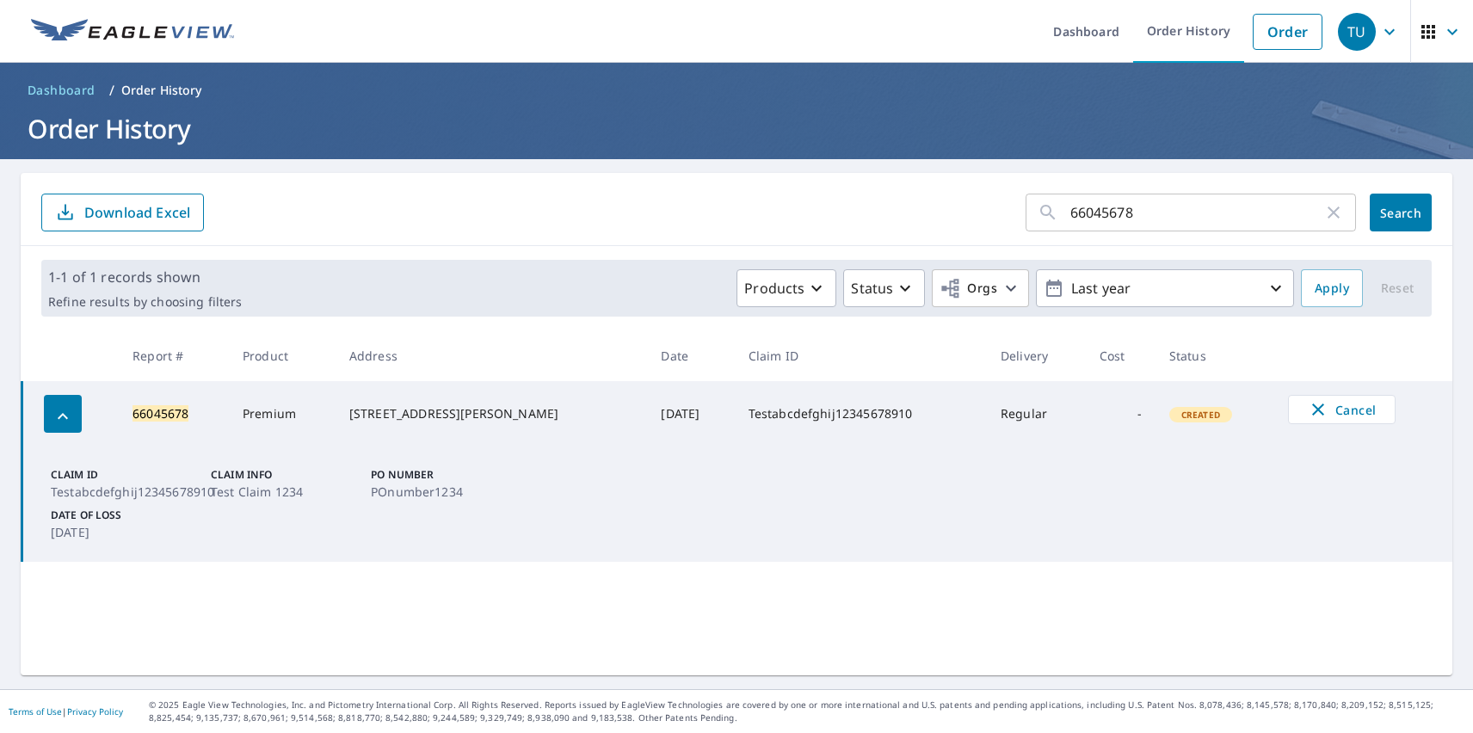
click at [1344, 31] on div "TU" at bounding box center [1357, 32] width 38 height 38
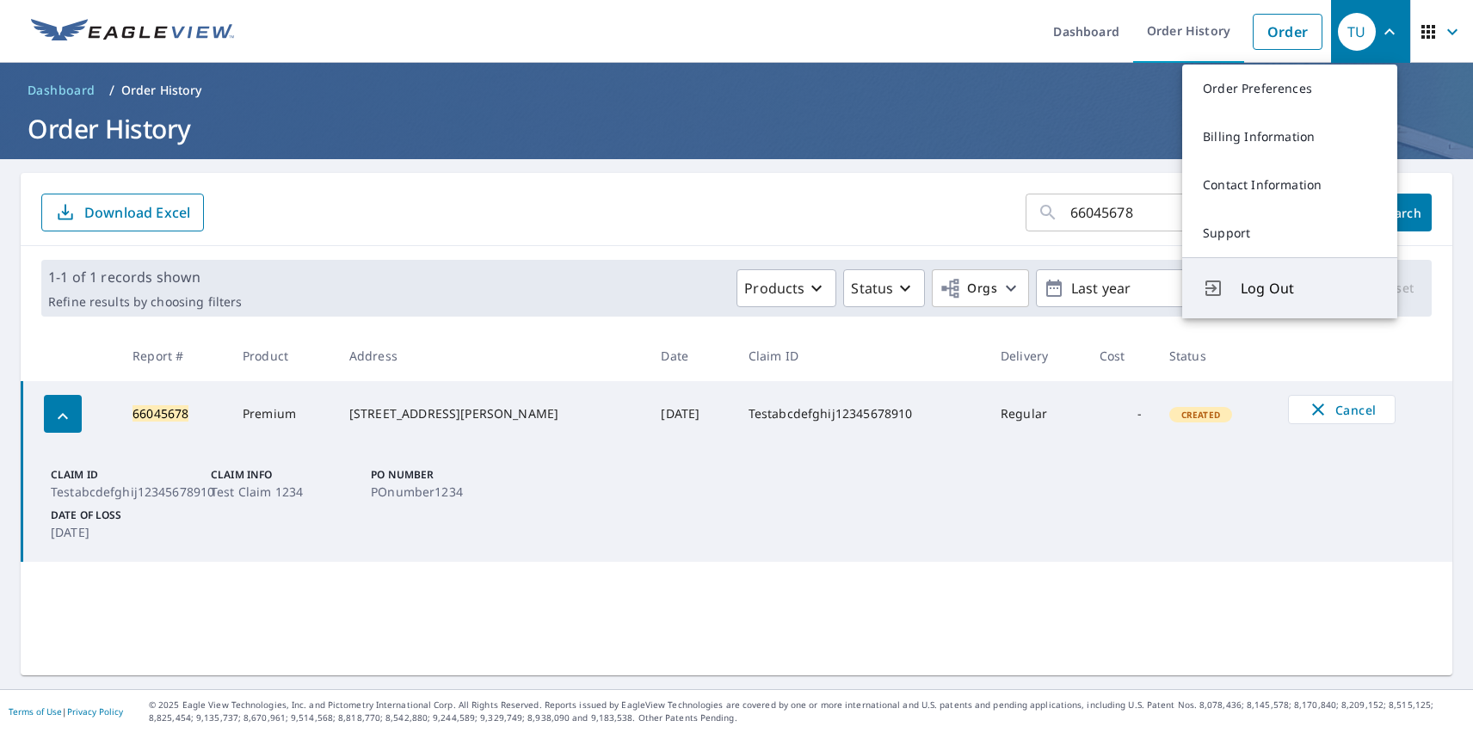
click at [1308, 288] on span "Log Out" at bounding box center [1309, 288] width 136 height 21
